Goal: Task Accomplishment & Management: Complete application form

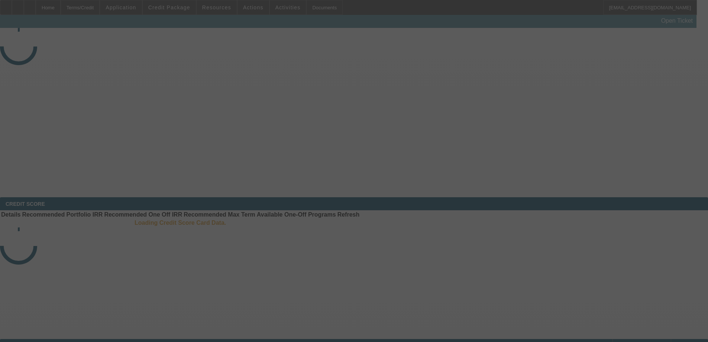
select select "3"
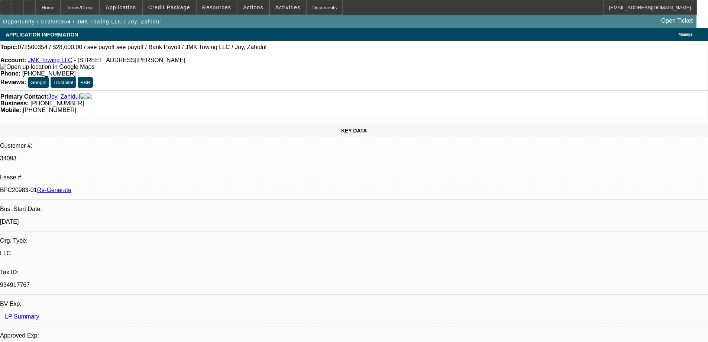
select select "0"
select select "6"
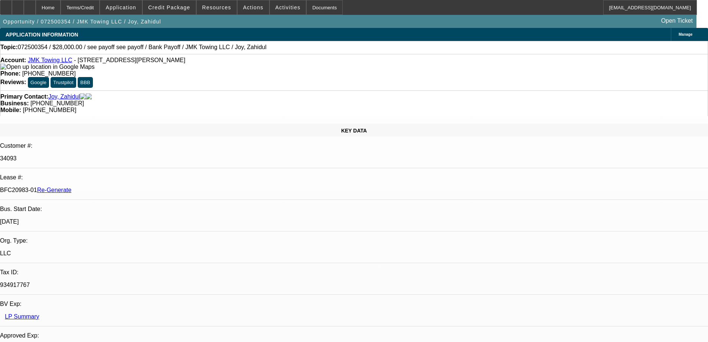
click at [168, 7] on span "Credit Package" at bounding box center [169, 7] width 42 height 6
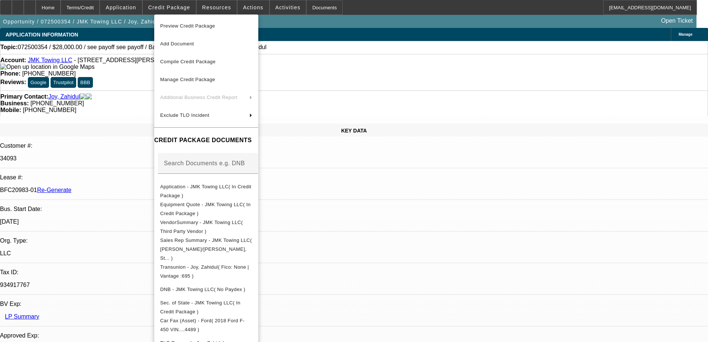
scroll to position [0, 0]
click at [224, 9] on div at bounding box center [354, 171] width 708 height 342
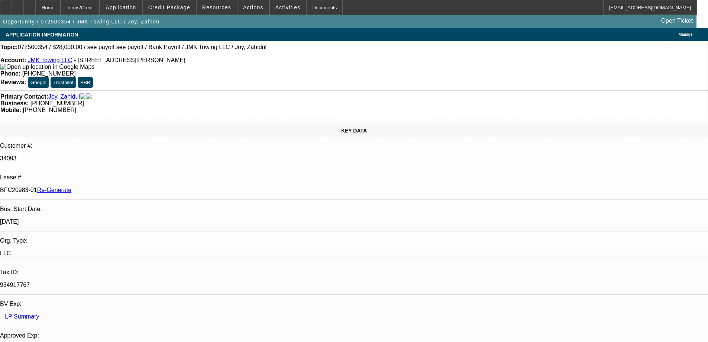
click at [224, 9] on span "Resources" at bounding box center [216, 7] width 29 height 6
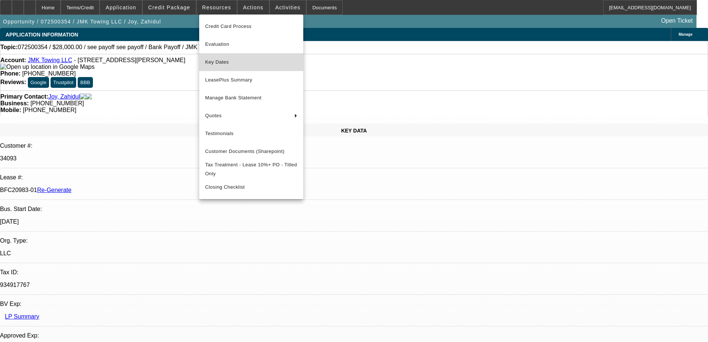
click at [226, 64] on span "Key Dates" at bounding box center [251, 62] width 92 height 9
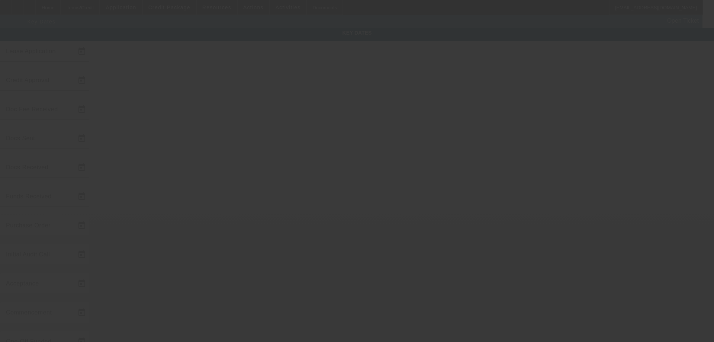
type input "[DATE]"
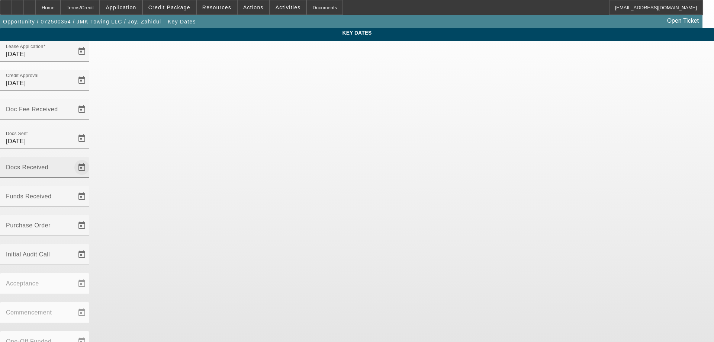
click at [91, 158] on span "Open calendar" at bounding box center [82, 167] width 18 height 18
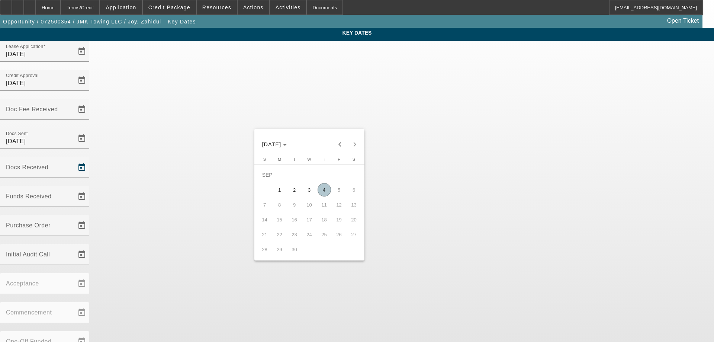
click at [325, 192] on span "4" at bounding box center [324, 189] width 13 height 13
type input "[DATE]"
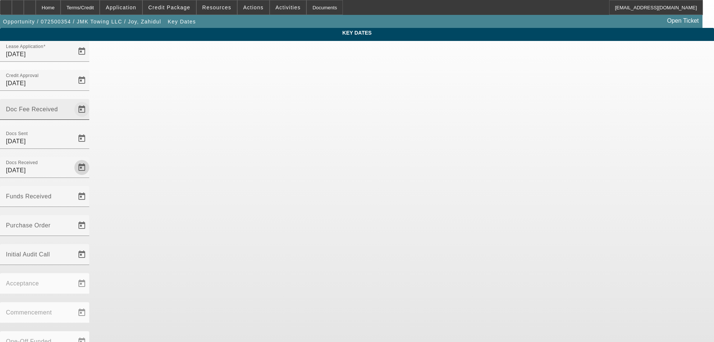
click at [91, 100] on span "Open calendar" at bounding box center [82, 109] width 18 height 18
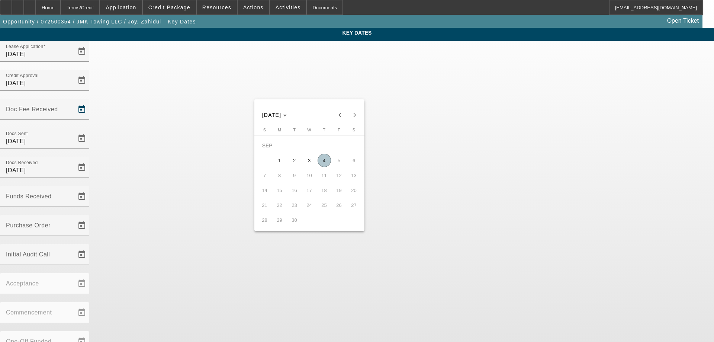
click at [321, 162] on span "4" at bounding box center [324, 160] width 13 height 13
type input "[DATE]"
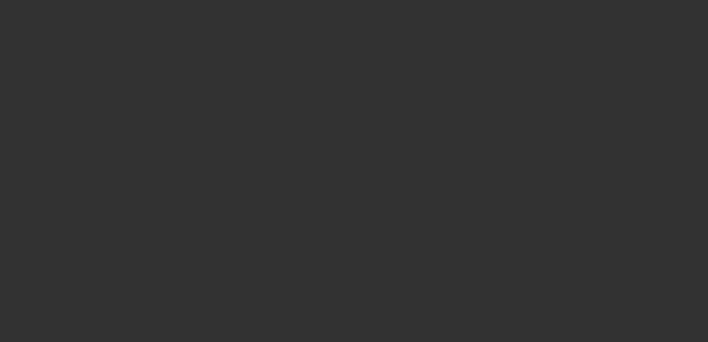
select select "3"
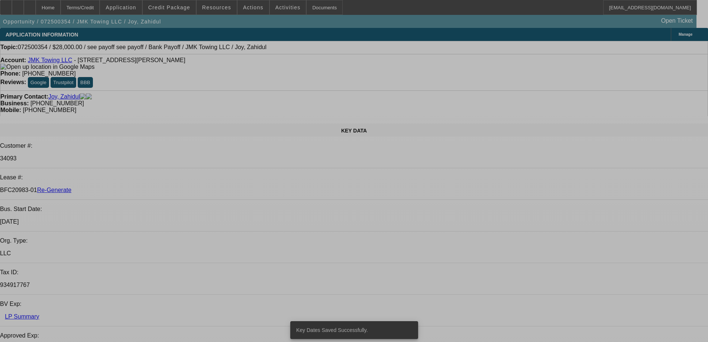
select select "0"
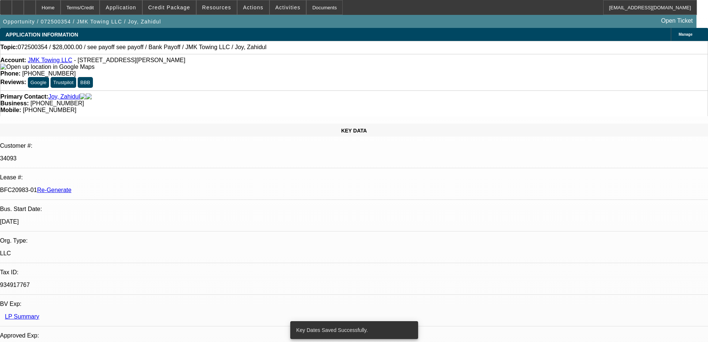
select select "0"
select select "6"
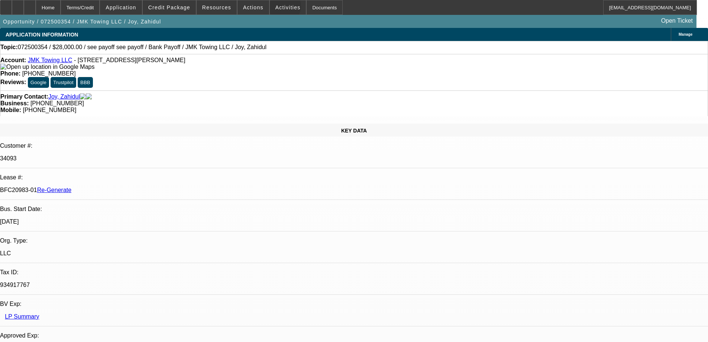
click at [276, 8] on span "Activities" at bounding box center [288, 7] width 25 height 6
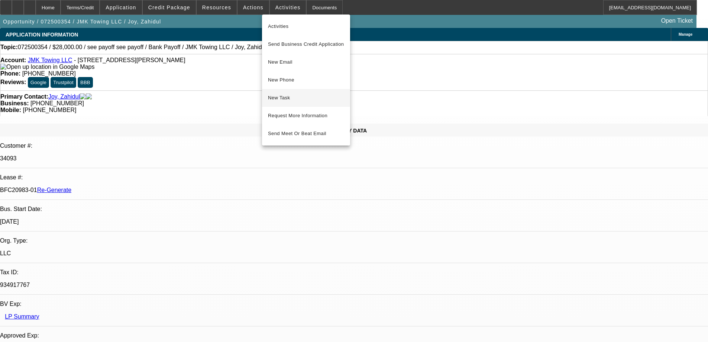
click at [280, 102] on span "New Task" at bounding box center [306, 97] width 76 height 9
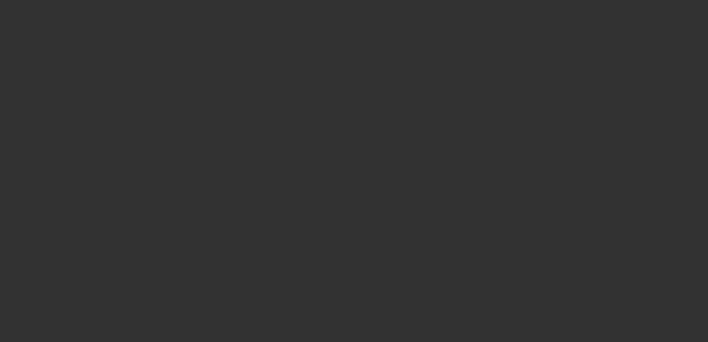
select select "3"
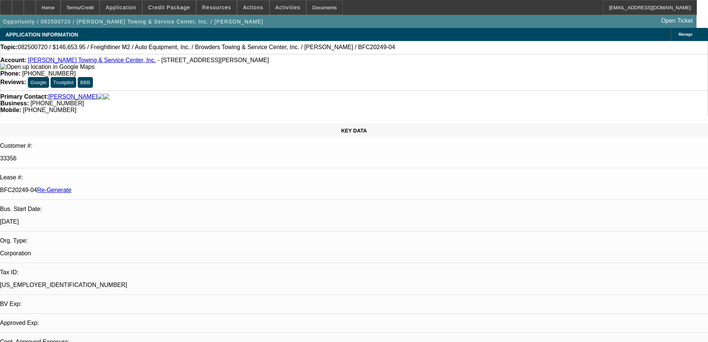
select select "0"
select select "2"
select select "0"
select select "6"
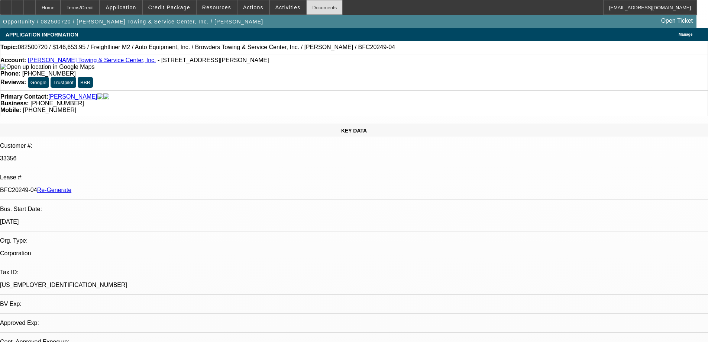
click at [306, 12] on div "Documents" at bounding box center [324, 7] width 36 height 15
click at [331, 78] on div "Account: Browder's Towing & Service Center, Inc. - 6820 Boydton Plank Rd, North…" at bounding box center [354, 72] width 708 height 36
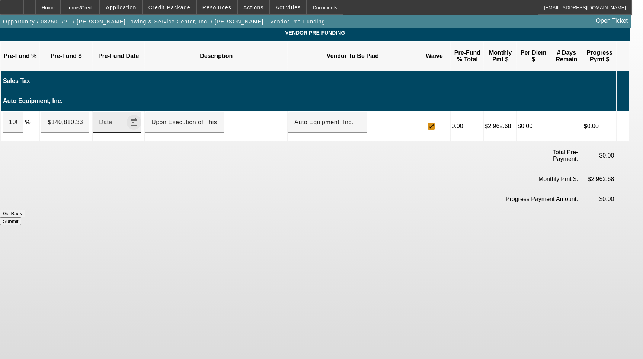
click at [142, 114] on span "Open calendar" at bounding box center [134, 122] width 18 height 18
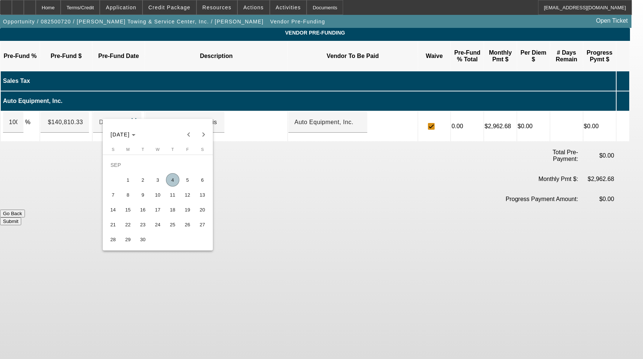
click at [168, 179] on span "4" at bounding box center [172, 179] width 13 height 13
type input "[DATE]"
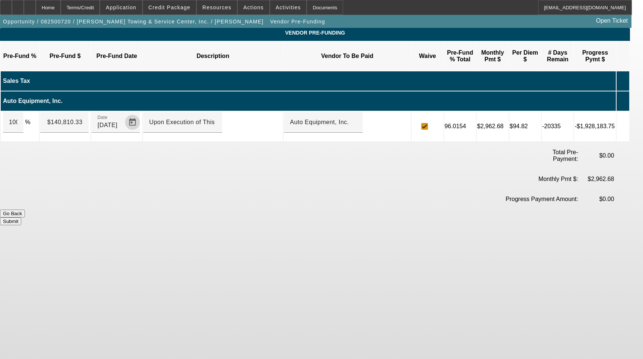
click at [21, 218] on button "Submit" at bounding box center [10, 222] width 21 height 8
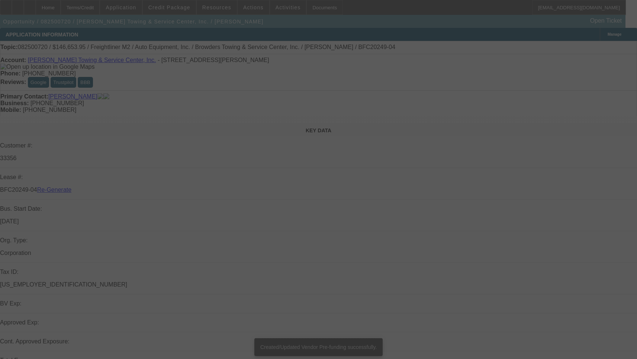
select select "3"
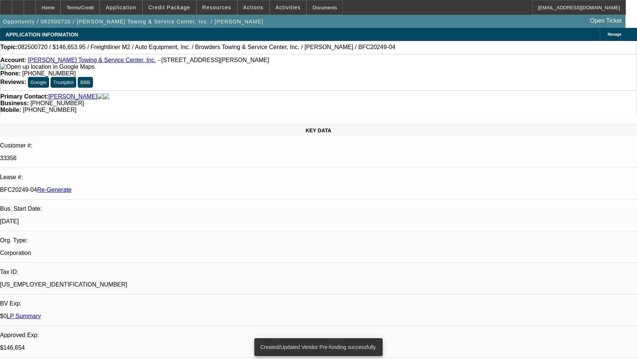
select select "0"
select select "2"
select select "0"
select select "6"
